Goal: Transaction & Acquisition: Purchase product/service

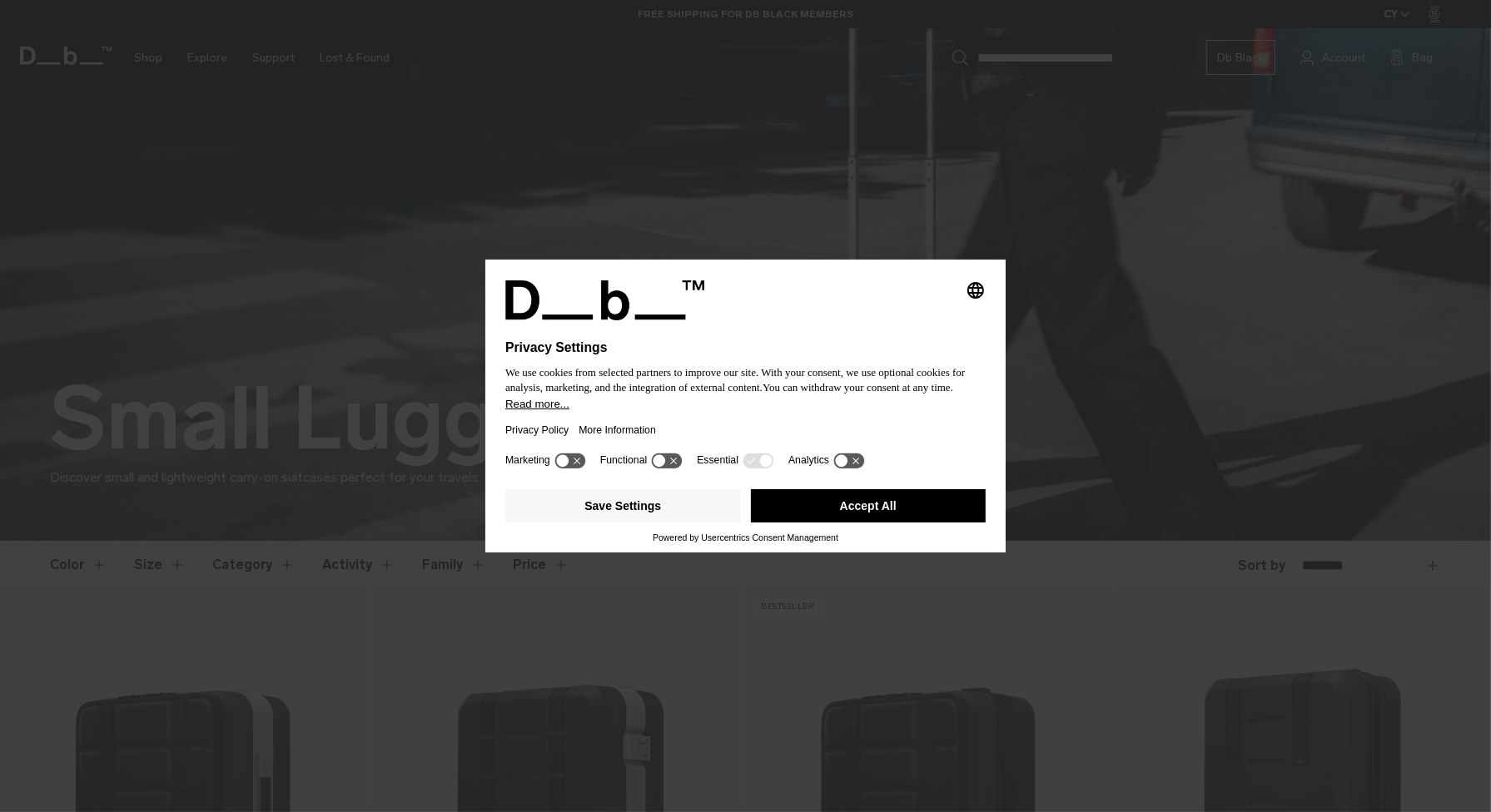
click at [888, 517] on button "Accept All" at bounding box center [868, 506] width 235 height 34
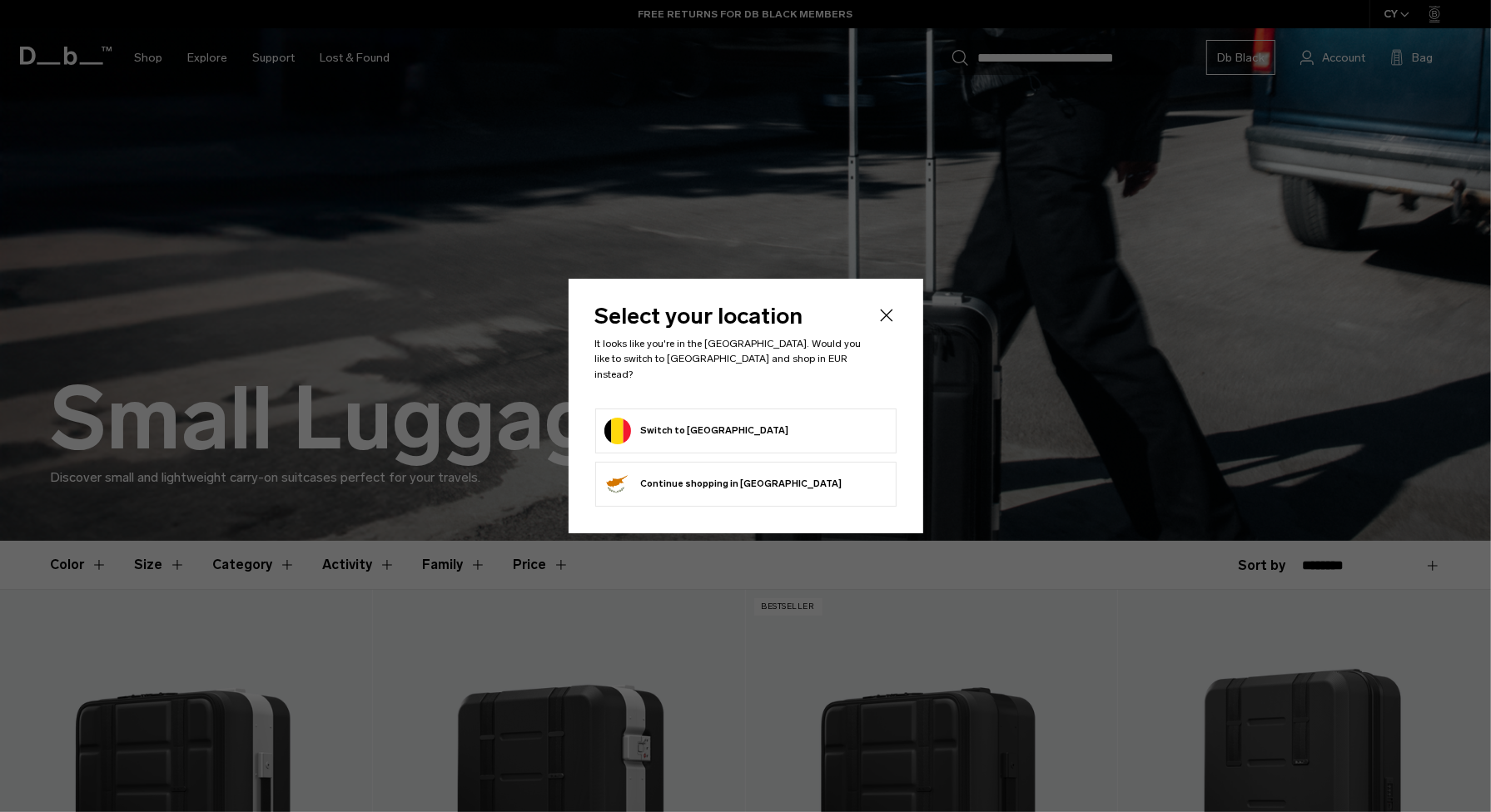
click at [661, 424] on button "Switch to Belgium" at bounding box center [696, 431] width 184 height 27
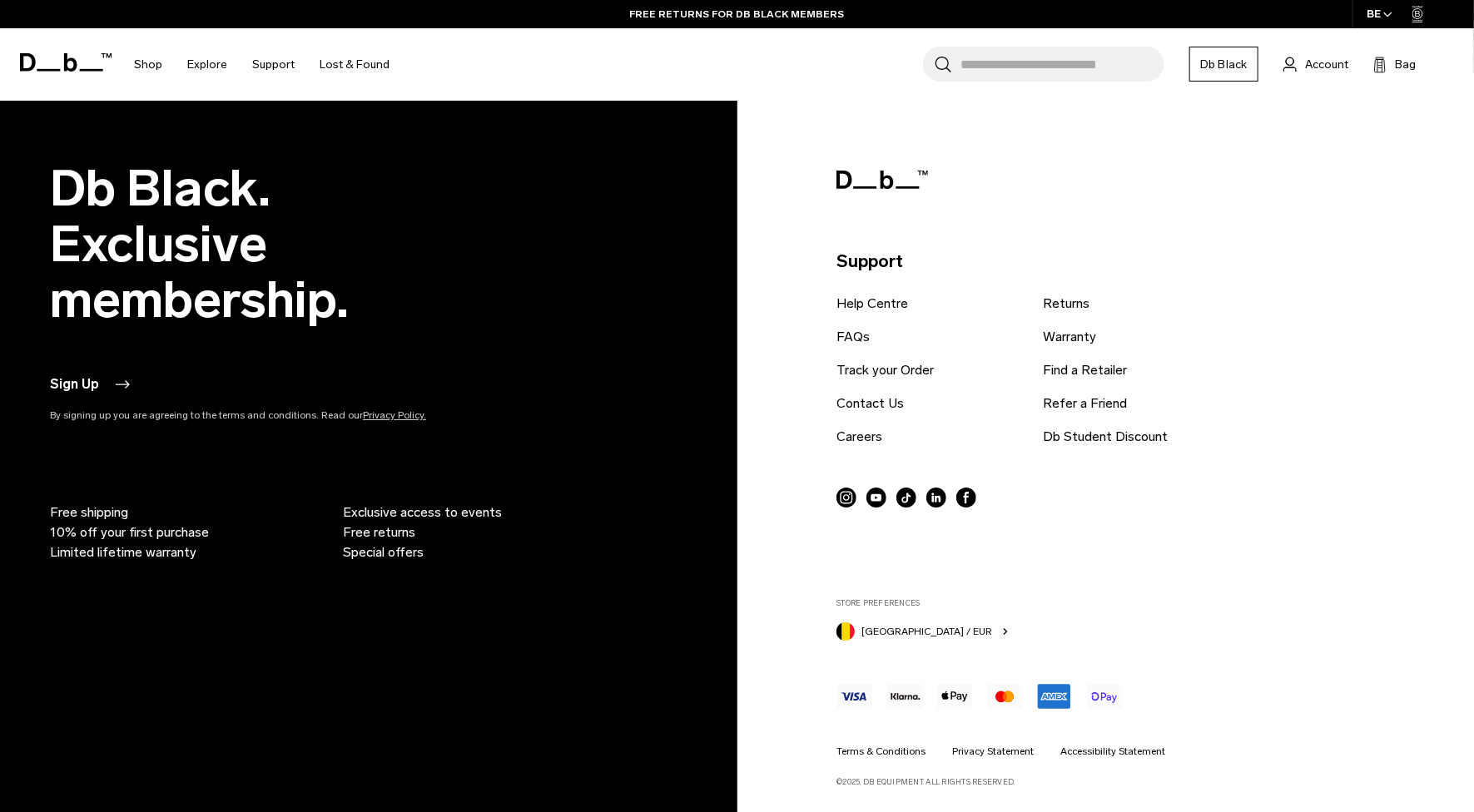
scroll to position [2962, 0]
